Goal: Communication & Community: Ask a question

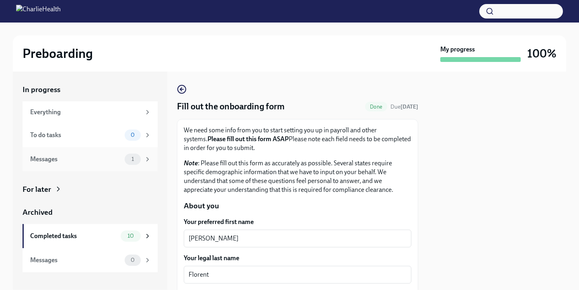
click at [101, 157] on div "Messages" at bounding box center [75, 159] width 91 height 9
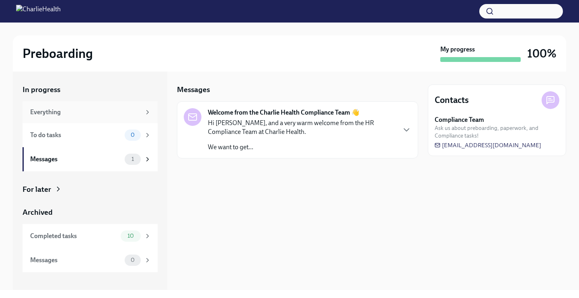
click at [93, 120] on div "Everything" at bounding box center [90, 112] width 135 height 22
